Goal: Find specific page/section: Find specific page/section

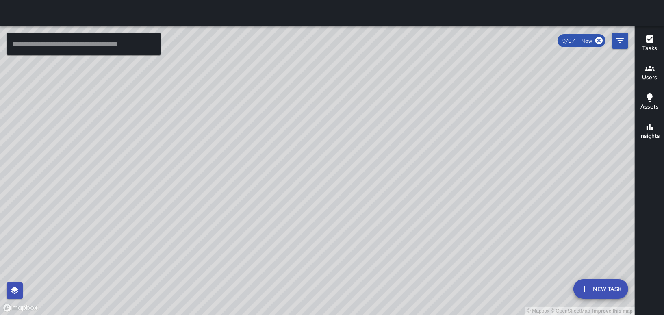
drag, startPoint x: 213, startPoint y: 171, endPoint x: 254, endPoint y: 169, distance: 41.1
click at [254, 169] on div "© Mapbox © OpenStreetMap Improve this map" at bounding box center [317, 170] width 634 height 289
drag, startPoint x: 287, startPoint y: 192, endPoint x: 381, endPoint y: 88, distance: 140.9
click at [381, 88] on div "© Mapbox © OpenStreetMap Improve this map" at bounding box center [317, 170] width 634 height 289
drag, startPoint x: 377, startPoint y: 186, endPoint x: 403, endPoint y: 142, distance: 51.3
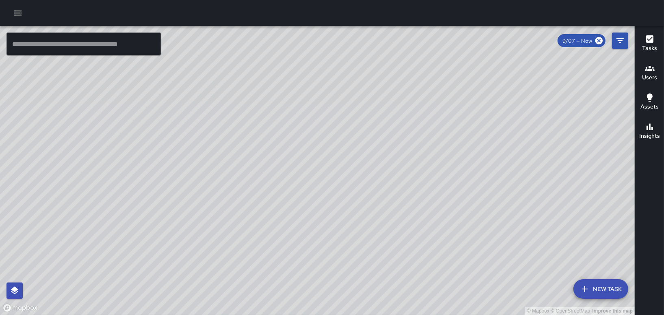
click at [403, 142] on div "© Mapbox © OpenStreetMap Improve this map" at bounding box center [317, 170] width 634 height 289
click at [646, 45] on h6 "Tasks" at bounding box center [649, 48] width 15 height 9
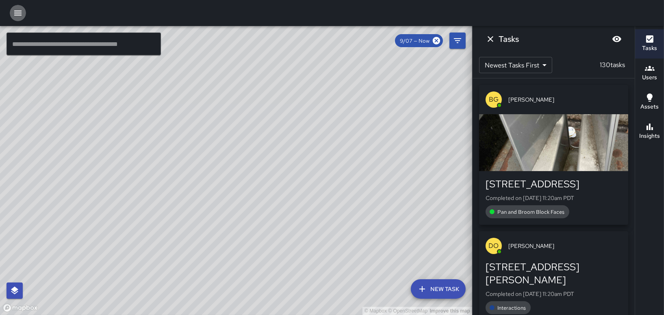
click at [18, 17] on icon "button" at bounding box center [18, 13] width 10 height 10
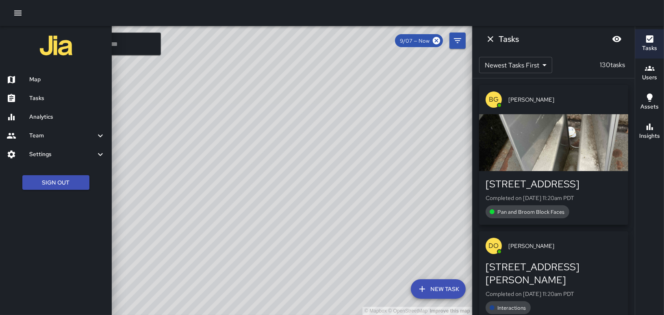
click at [43, 97] on h6 "Tasks" at bounding box center [67, 98] width 76 height 9
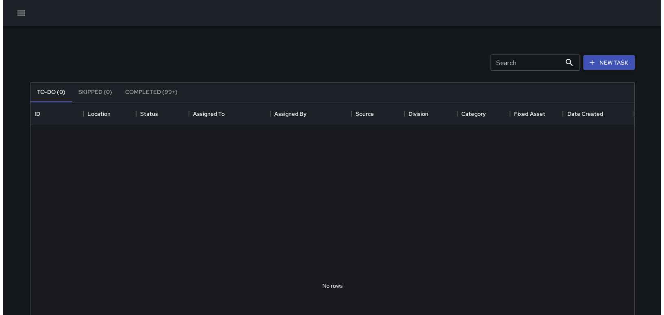
scroll to position [337, 597]
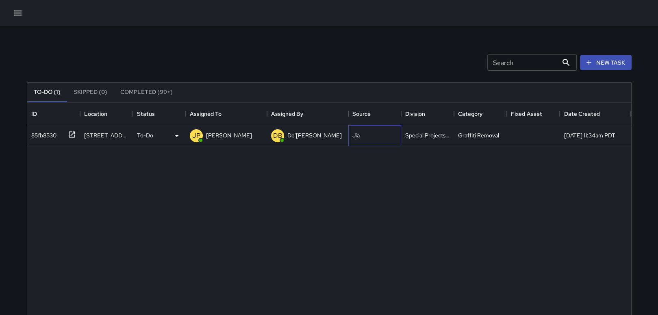
drag, startPoint x: 373, startPoint y: 132, endPoint x: 365, endPoint y: 131, distance: 8.6
click at [365, 131] on div "Jia" at bounding box center [374, 135] width 53 height 21
click at [44, 135] on div "85fb8530" at bounding box center [42, 133] width 28 height 11
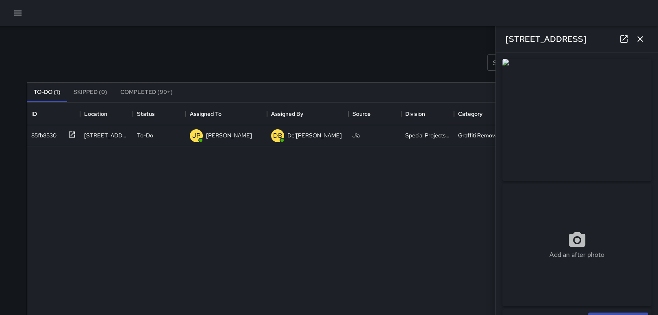
click at [27, 8] on div at bounding box center [329, 13] width 658 height 26
click at [24, 9] on button "button" at bounding box center [18, 13] width 16 height 16
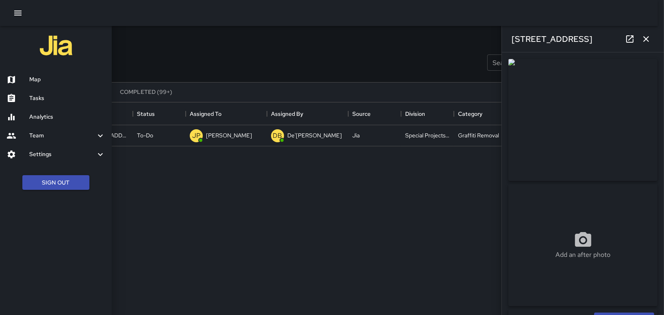
click at [46, 93] on div "Tasks" at bounding box center [56, 98] width 112 height 19
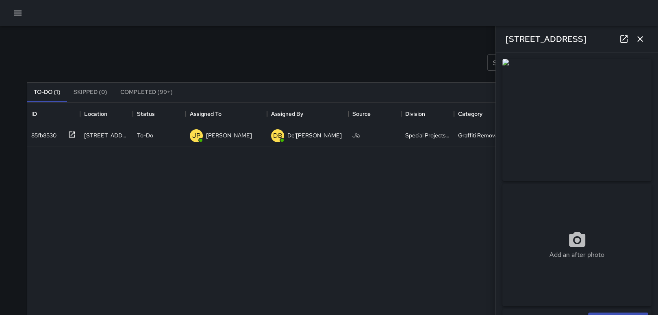
click at [11, 7] on button "button" at bounding box center [18, 13] width 16 height 16
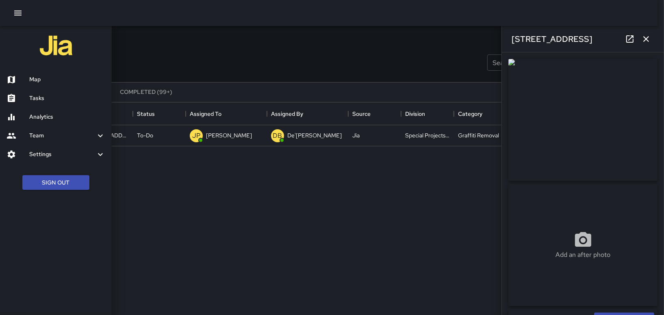
click at [50, 81] on h6 "Map" at bounding box center [67, 79] width 76 height 9
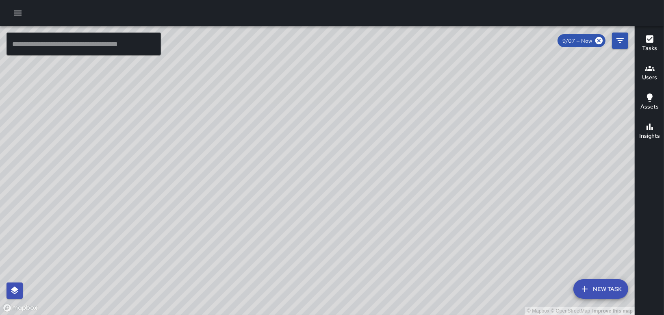
drag, startPoint x: 273, startPoint y: 118, endPoint x: 243, endPoint y: 212, distance: 98.5
click at [243, 214] on div "© Mapbox © OpenStreetMap Improve this map" at bounding box center [317, 170] width 634 height 289
drag, startPoint x: 550, startPoint y: 191, endPoint x: 517, endPoint y: 149, distance: 53.5
click at [518, 149] on div "© Mapbox © OpenStreetMap Improve this map" at bounding box center [317, 170] width 634 height 289
drag, startPoint x: 421, startPoint y: 174, endPoint x: 408, endPoint y: 152, distance: 26.0
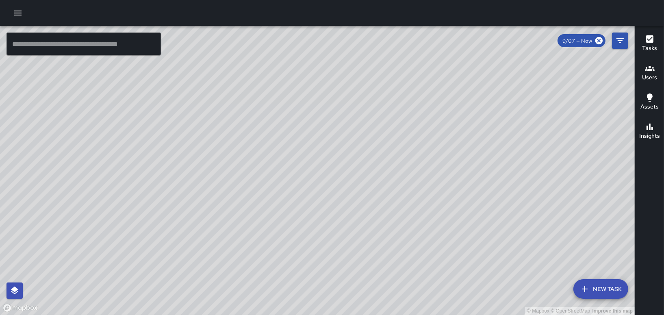
click at [408, 152] on div "© Mapbox © OpenStreetMap Improve this map" at bounding box center [317, 170] width 634 height 289
click at [71, 43] on input "text" at bounding box center [83, 43] width 154 height 23
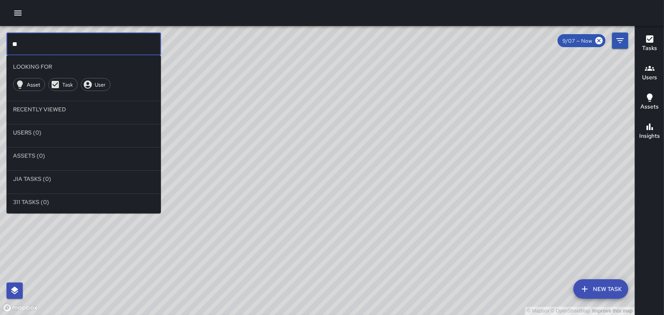
type input "*"
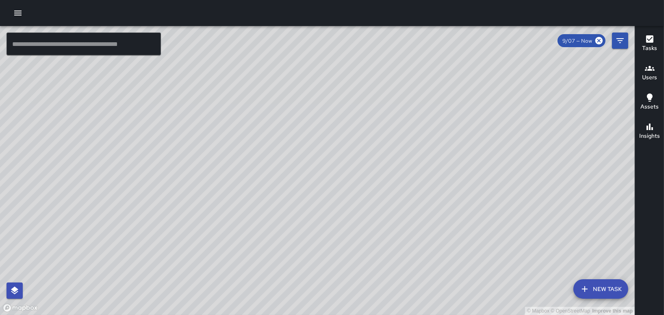
drag, startPoint x: 385, startPoint y: 261, endPoint x: 394, endPoint y: 274, distance: 15.8
click at [394, 274] on div "© Mapbox © OpenStreetMap Improve this map" at bounding box center [317, 170] width 634 height 289
drag, startPoint x: 313, startPoint y: 223, endPoint x: 306, endPoint y: 208, distance: 16.7
click at [306, 208] on div "© Mapbox © OpenStreetMap Improve this map" at bounding box center [317, 170] width 634 height 289
